Goal: Complete application form

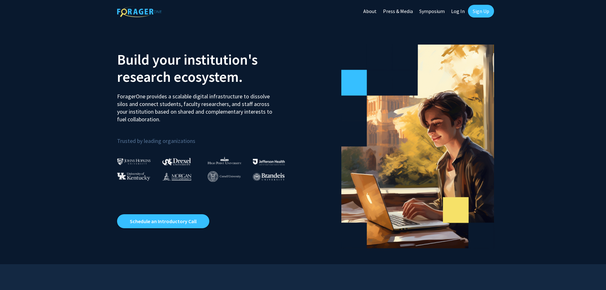
click at [458, 11] on link "Log In" at bounding box center [458, 11] width 20 height 22
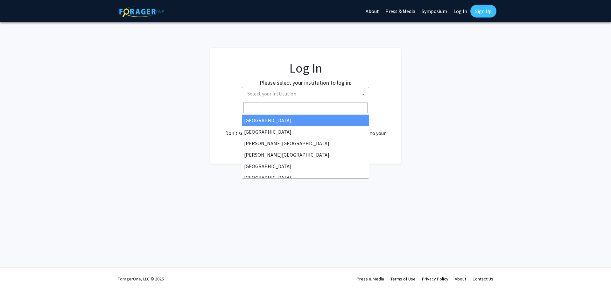
click at [264, 93] on span "Select your institution" at bounding box center [271, 93] width 49 height 6
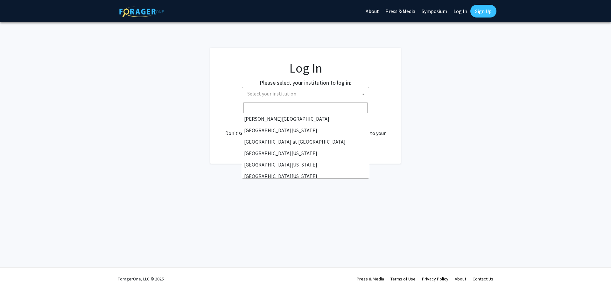
scroll to position [223, 0]
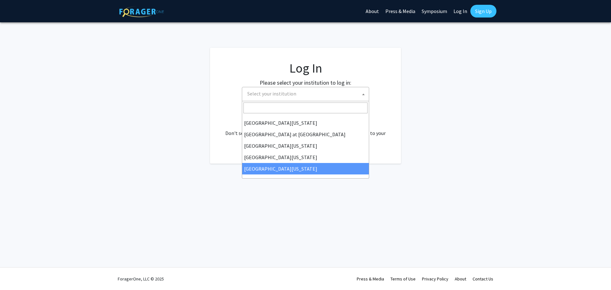
select select "33"
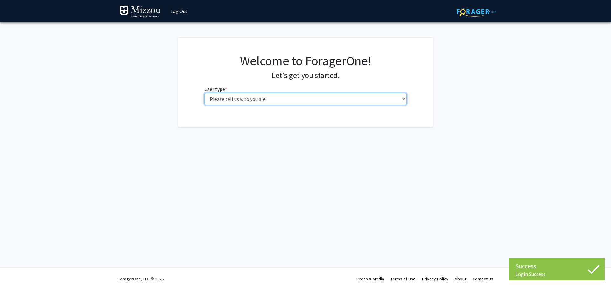
click at [243, 100] on select "Please tell us who you are Undergraduate Student Master's Student Doctoral Cand…" at bounding box center [305, 99] width 203 height 12
select select "5: faculty"
click at [204, 93] on select "Please tell us who you are Undergraduate Student Master's Student Doctoral Cand…" at bounding box center [305, 99] width 203 height 12
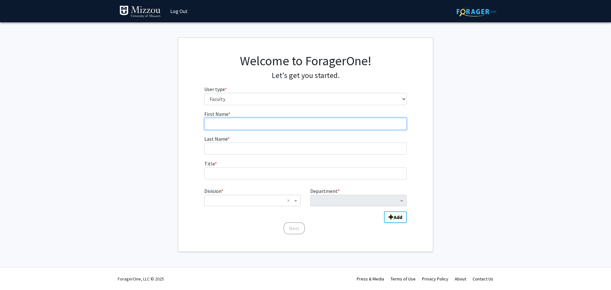
click at [222, 122] on input "First Name * required" at bounding box center [305, 124] width 203 height 12
type input "[PERSON_NAME]"
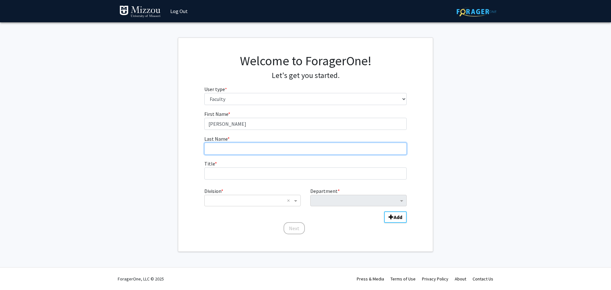
type input "Fram"
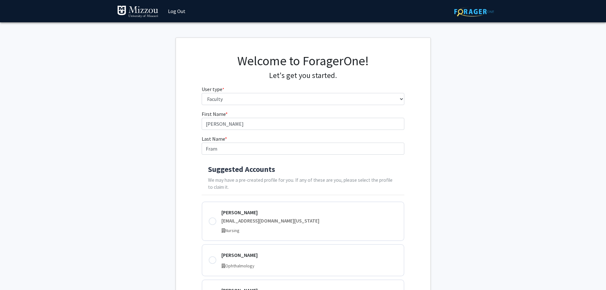
click at [232, 173] on h4 "Suggested Accounts" at bounding box center [303, 169] width 190 height 9
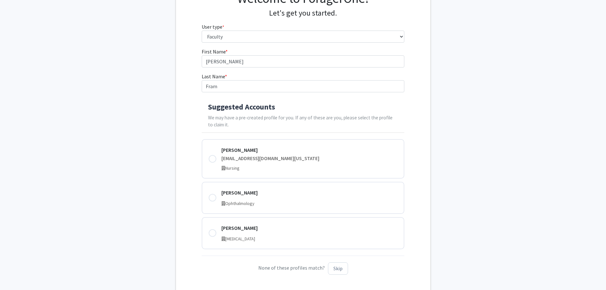
scroll to position [64, 0]
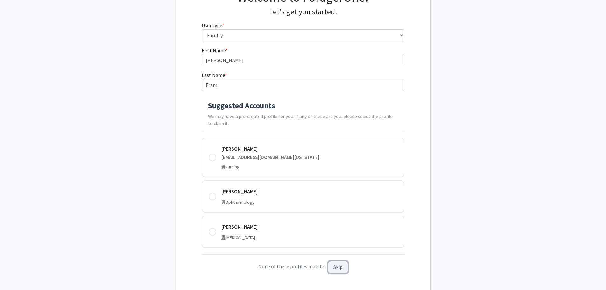
click at [337, 270] on button "Skip" at bounding box center [338, 267] width 20 height 12
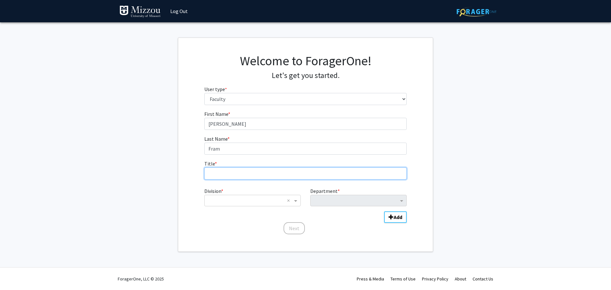
click at [227, 174] on input "Title * required" at bounding box center [305, 173] width 203 height 12
type input "Assistant Teaching Professor"
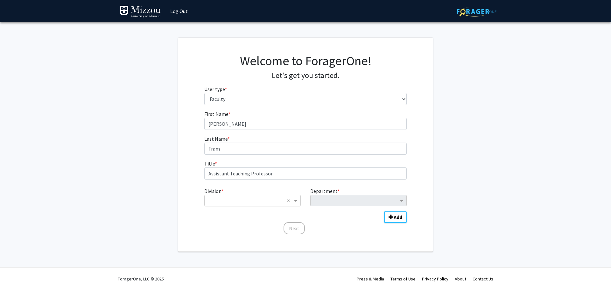
click at [227, 198] on input "Division" at bounding box center [246, 201] width 77 height 8
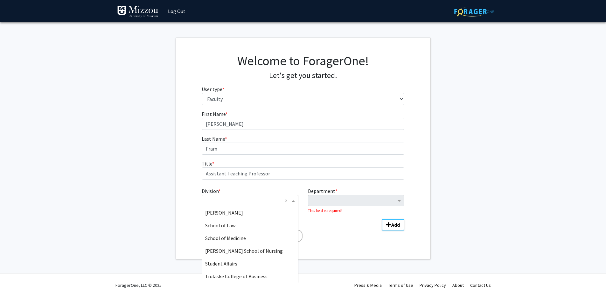
scroll to position [280, 0]
click at [229, 252] on span "Trulaske College of Business" at bounding box center [236, 251] width 62 height 6
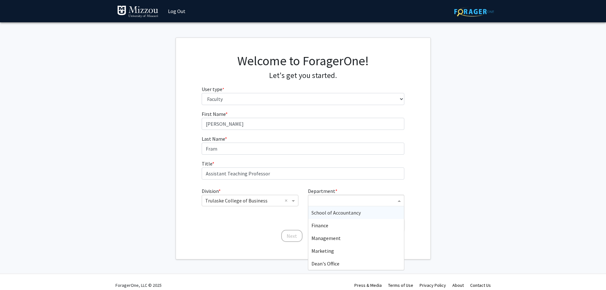
click at [321, 201] on input "Department" at bounding box center [354, 201] width 85 height 8
click at [326, 238] on span "Management" at bounding box center [326, 238] width 29 height 6
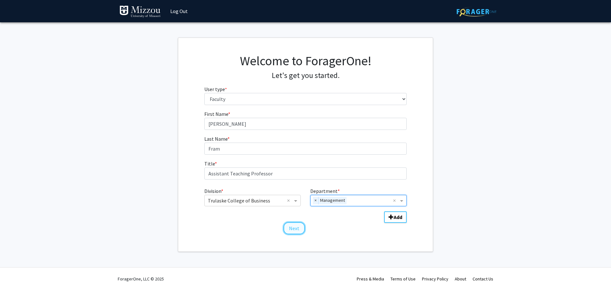
click at [291, 228] on button "Next" at bounding box center [294, 228] width 21 height 12
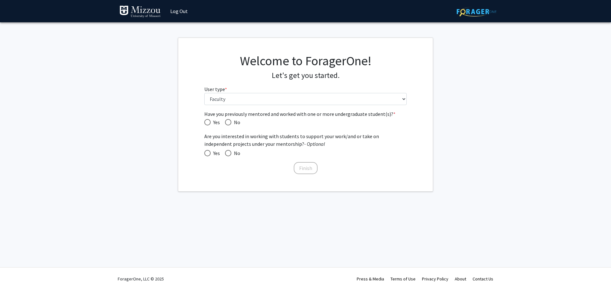
click at [228, 120] on span "Have you previously mentored and worked with one or more undergraduate student(…" at bounding box center [228, 122] width 6 height 6
click at [228, 120] on input "No" at bounding box center [228, 122] width 6 height 6
radio input "true"
click at [308, 169] on button "Finish" at bounding box center [306, 168] width 24 height 12
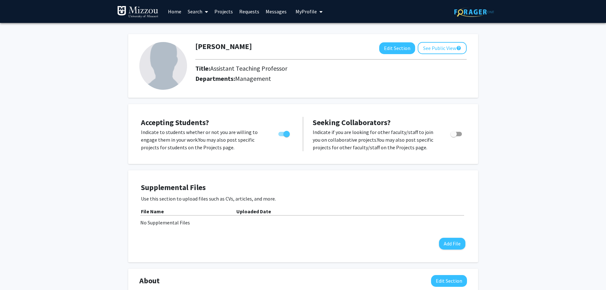
click at [281, 132] on span "Toggle" at bounding box center [283, 134] width 11 height 4
click at [281, 136] on input "Would you like to permit student requests?" at bounding box center [281, 136] width 0 height 0
checkbox input "false"
